Goal: Find specific page/section: Find specific page/section

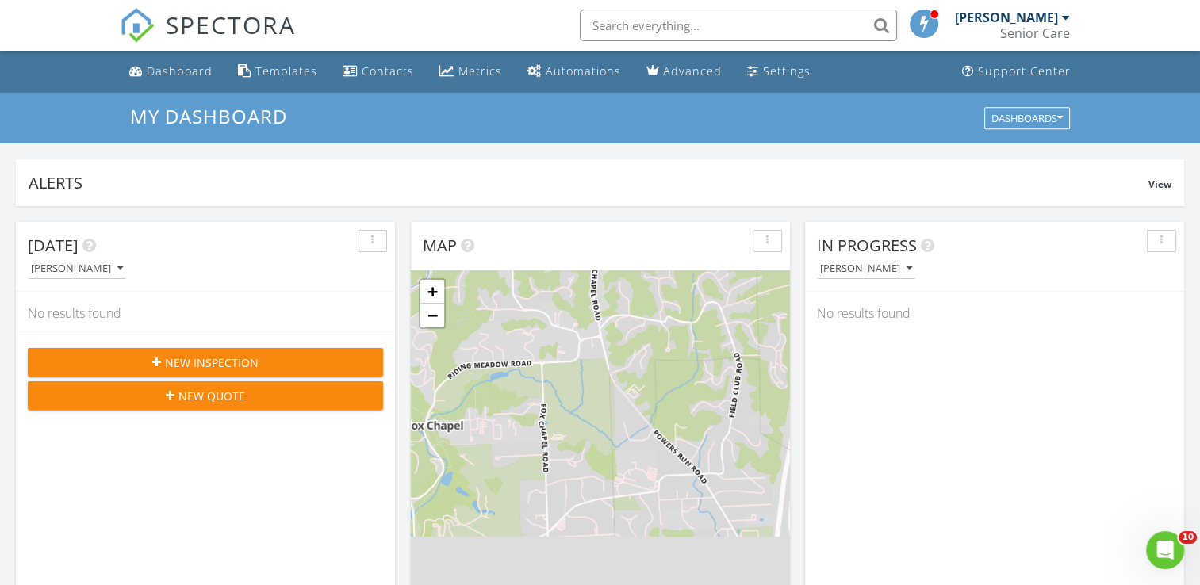
click at [800, 25] on input "text" at bounding box center [738, 26] width 317 height 32
type input "529 north"
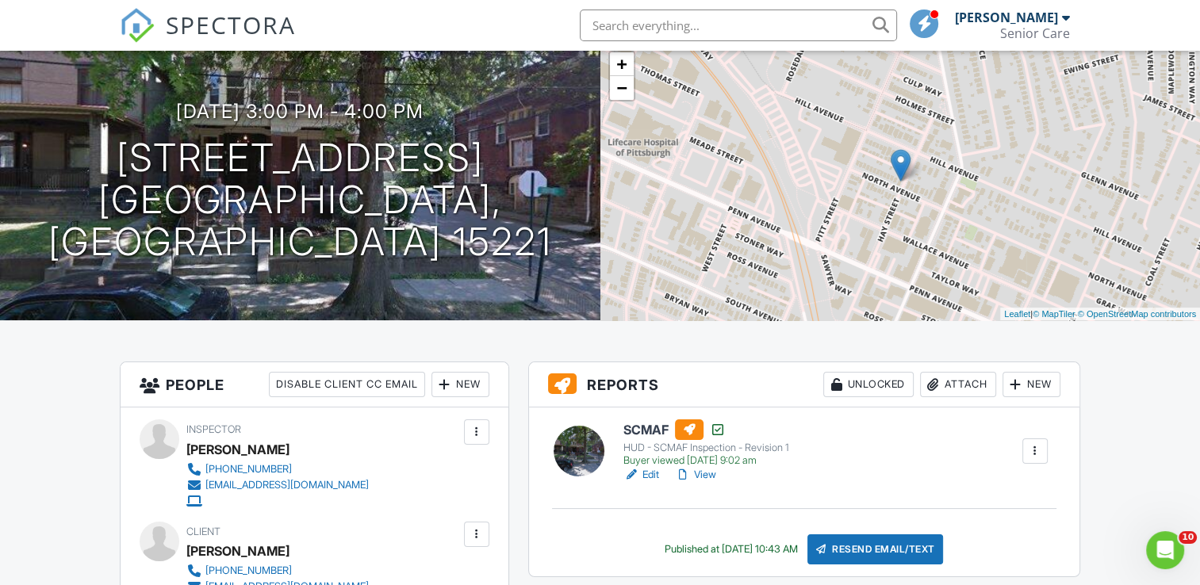
scroll to position [79, 0]
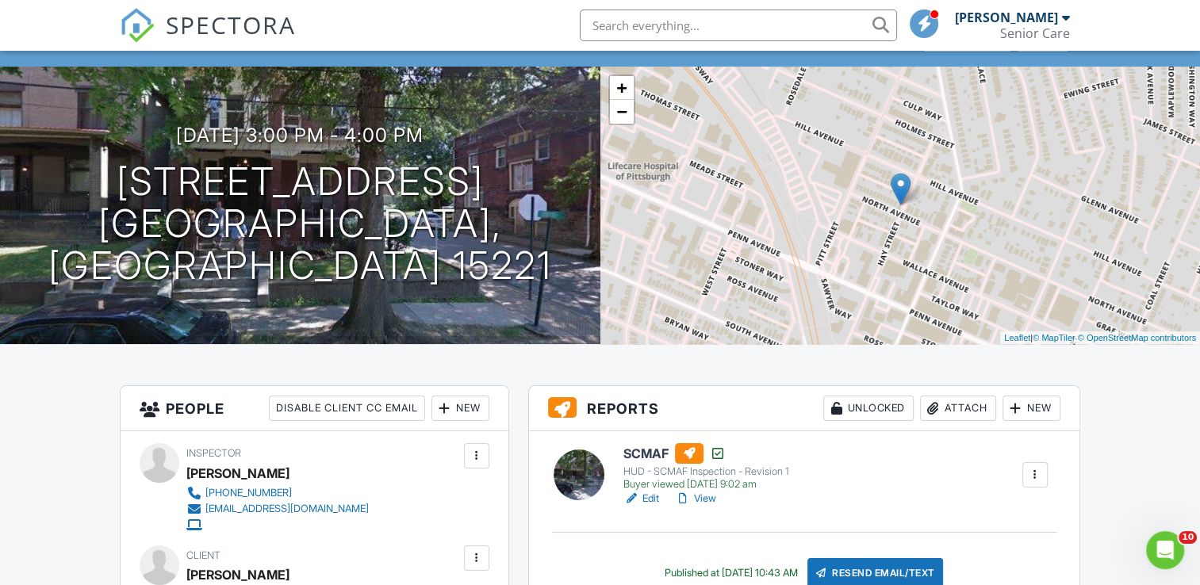
click at [707, 496] on link "View" at bounding box center [695, 499] width 41 height 16
